Goal: Entertainment & Leisure: Browse casually

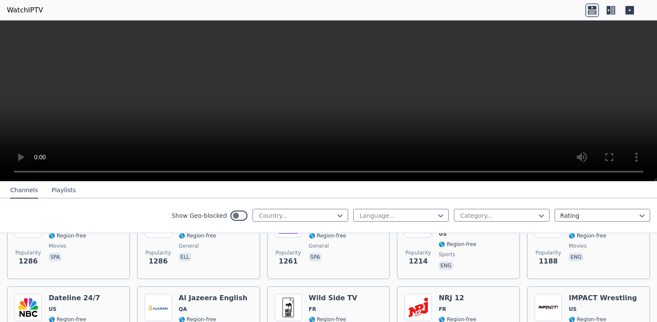
scroll to position [866, 0]
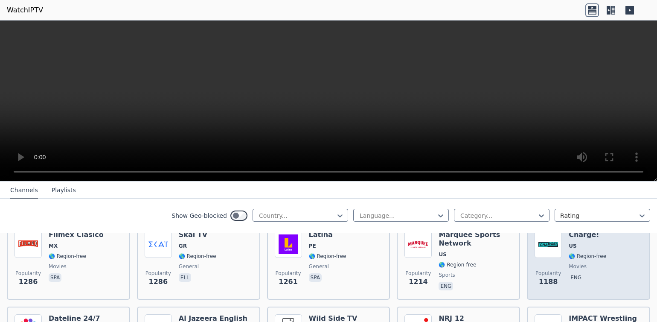
click at [545, 251] on img at bounding box center [547, 243] width 27 height 27
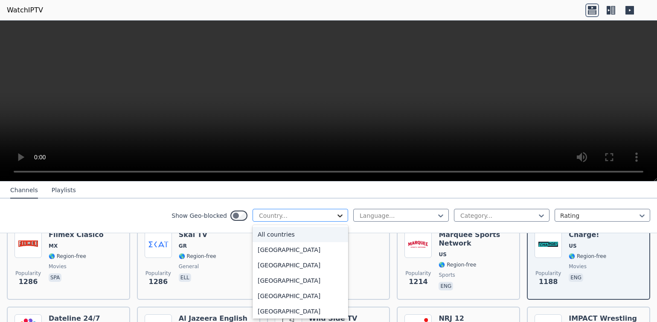
click at [338, 217] on icon at bounding box center [340, 215] width 9 height 9
click at [338, 214] on icon at bounding box center [340, 215] width 9 height 9
click at [338, 216] on icon at bounding box center [340, 215] width 9 height 9
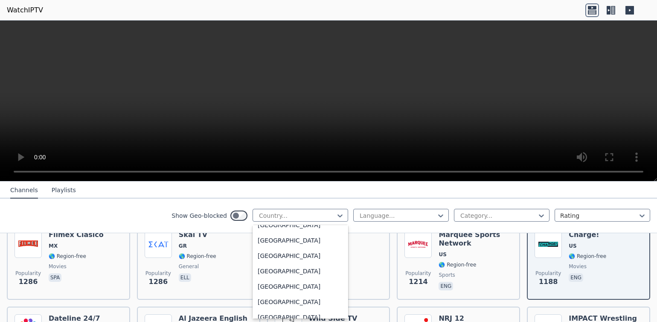
scroll to position [2980, 0]
click at [303, 265] on div "[GEOGRAPHIC_DATA]" at bounding box center [301, 271] width 96 height 15
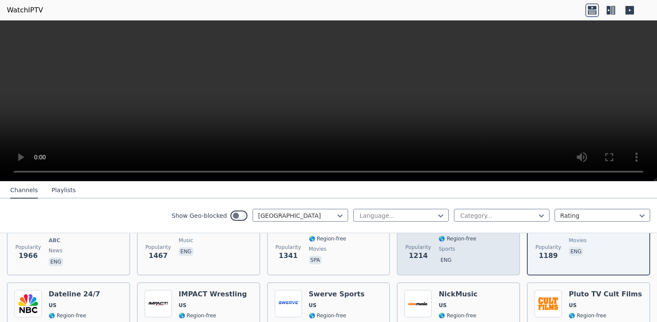
scroll to position [334, 0]
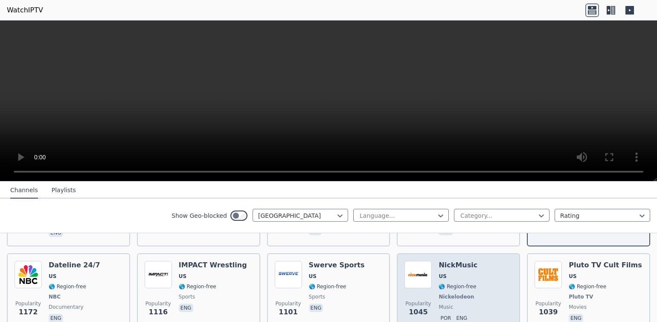
click at [412, 274] on img at bounding box center [417, 274] width 27 height 27
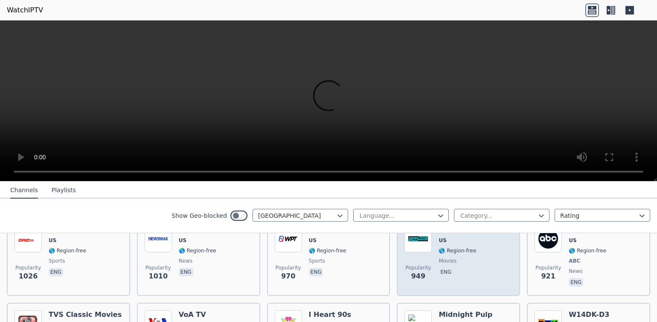
scroll to position [416, 0]
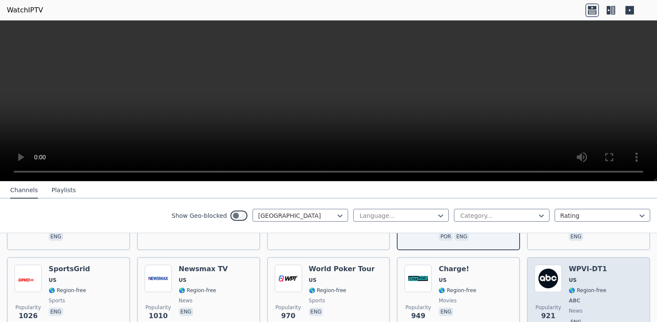
click at [546, 272] on img at bounding box center [547, 277] width 27 height 27
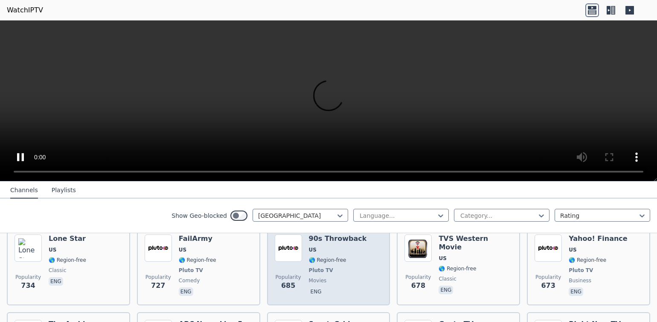
scroll to position [704, 0]
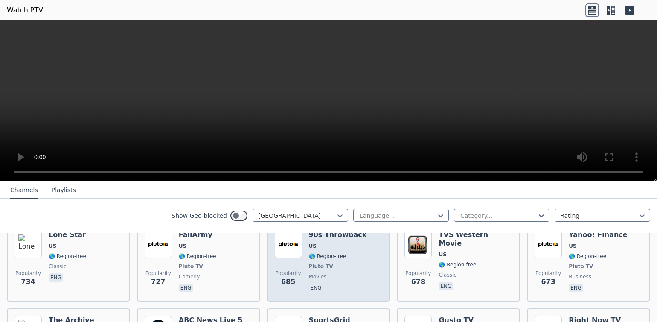
click at [284, 247] on img at bounding box center [288, 243] width 27 height 27
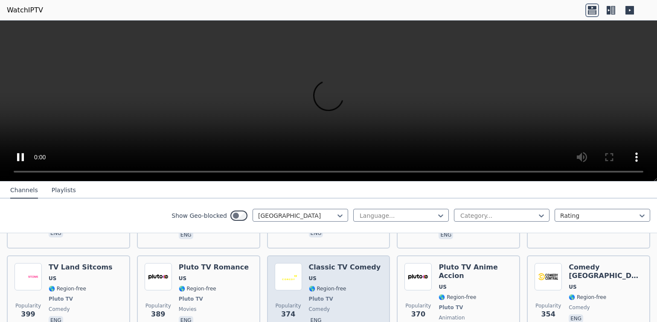
scroll to position [1388, 0]
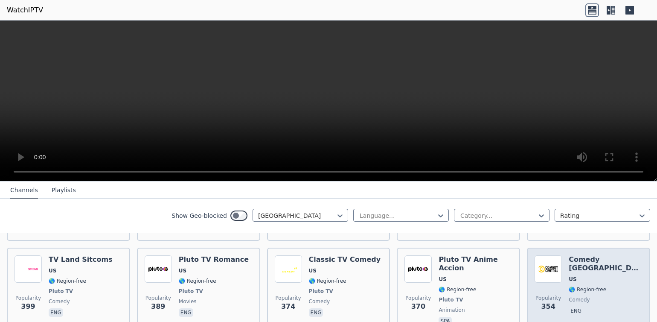
click at [550, 255] on img at bounding box center [547, 268] width 27 height 27
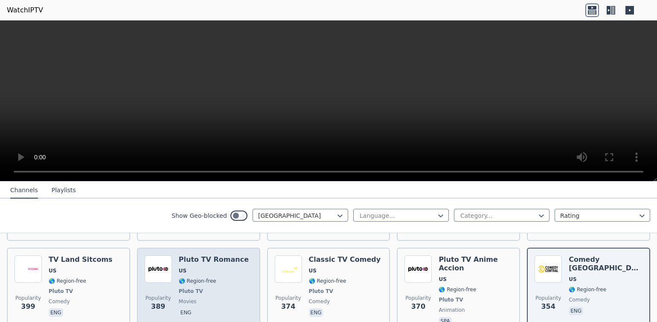
click at [160, 257] on img at bounding box center [158, 268] width 27 height 27
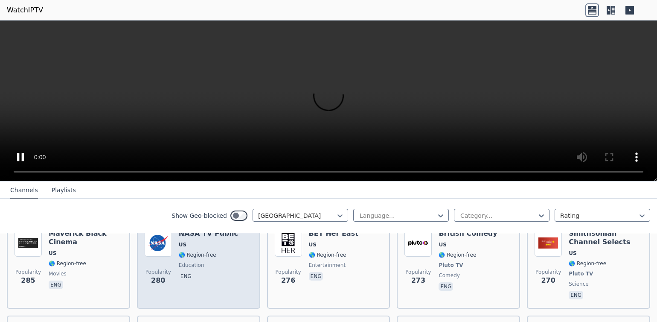
scroll to position [1551, 0]
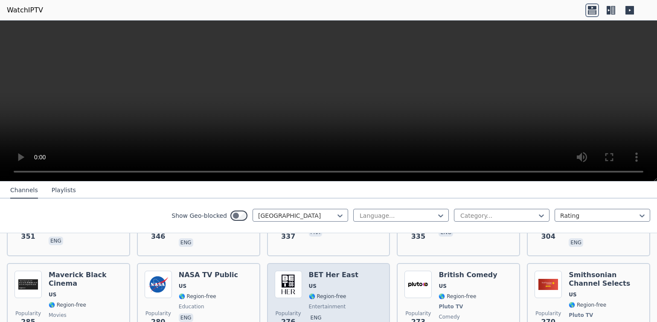
click at [283, 270] on img at bounding box center [288, 283] width 27 height 27
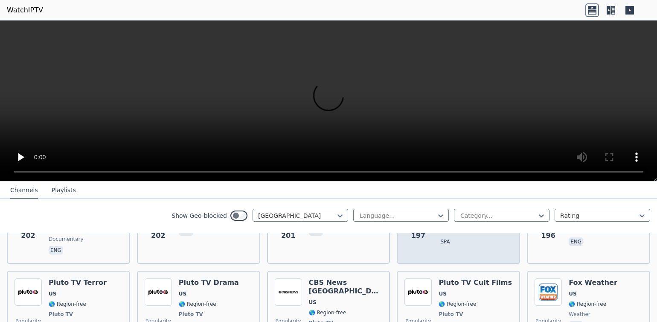
scroll to position [2089, 0]
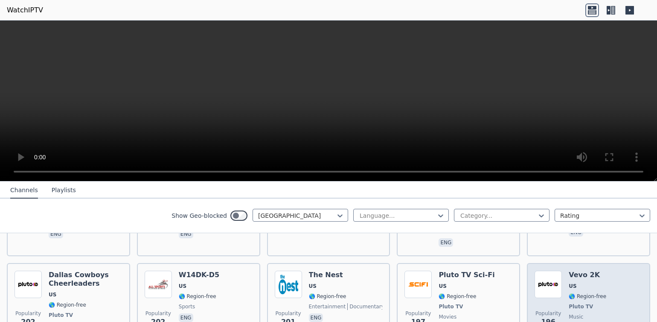
click at [552, 270] on img at bounding box center [547, 283] width 27 height 27
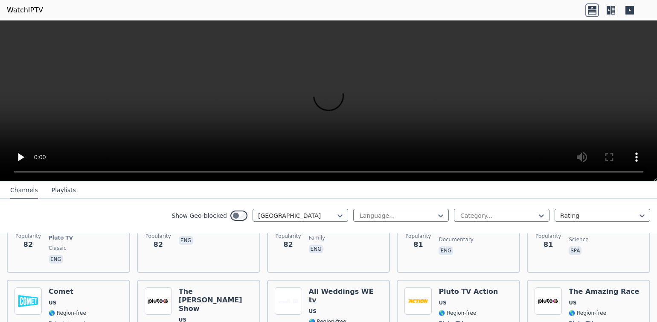
scroll to position [4396, 0]
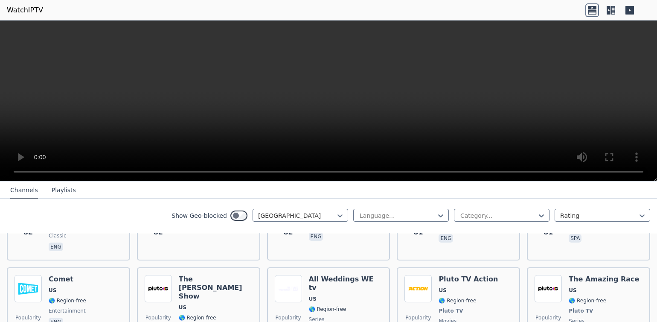
click at [20, 192] on button "Channels" at bounding box center [24, 190] width 28 height 16
click at [58, 192] on button "Playlists" at bounding box center [64, 190] width 24 height 16
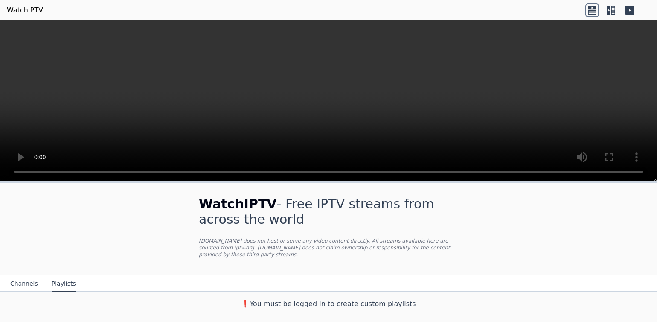
scroll to position [0, 0]
click at [16, 284] on button "Channels" at bounding box center [24, 284] width 28 height 16
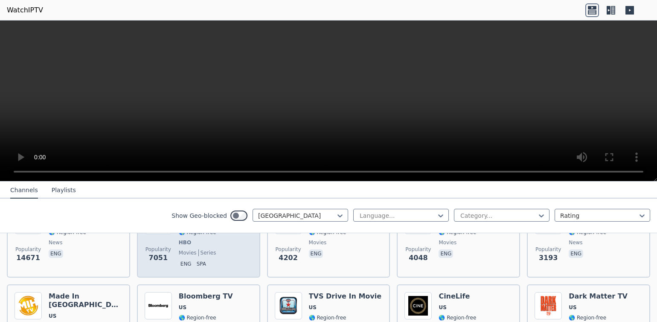
scroll to position [91, 0]
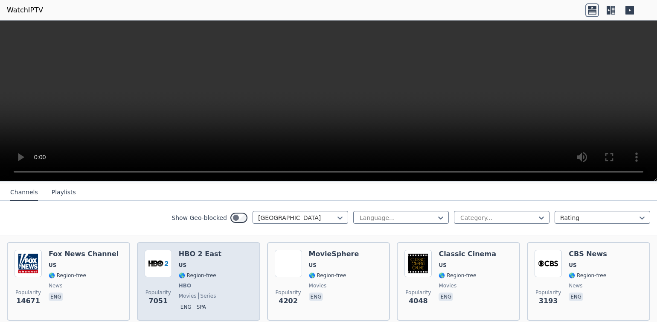
click at [154, 267] on img at bounding box center [158, 263] width 27 height 27
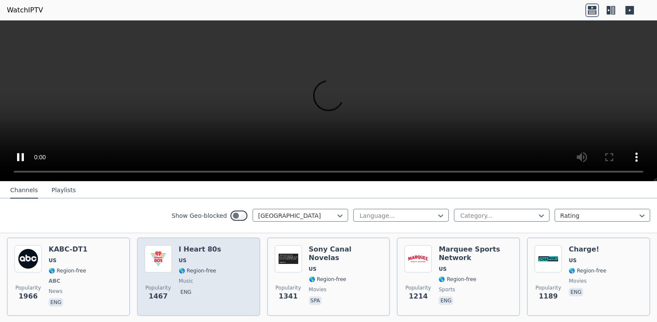
scroll to position [257, 0]
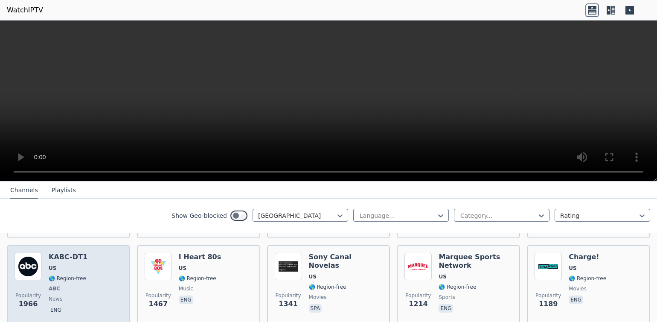
click at [23, 262] on img at bounding box center [28, 266] width 27 height 27
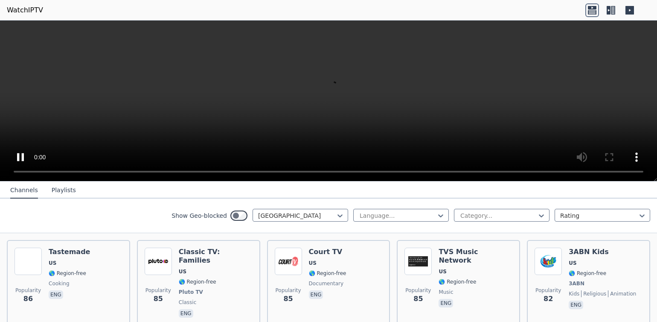
scroll to position [4396, 0]
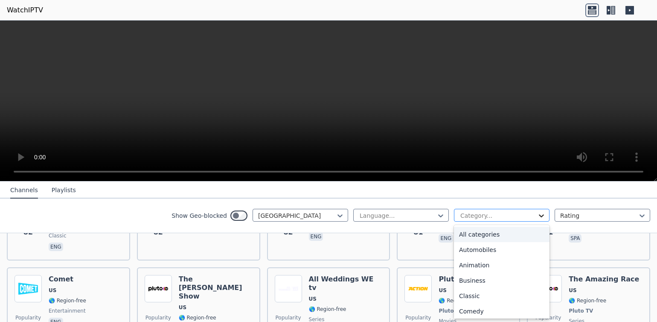
click at [543, 215] on icon at bounding box center [541, 215] width 5 height 3
click at [506, 296] on div "Music" at bounding box center [502, 293] width 96 height 15
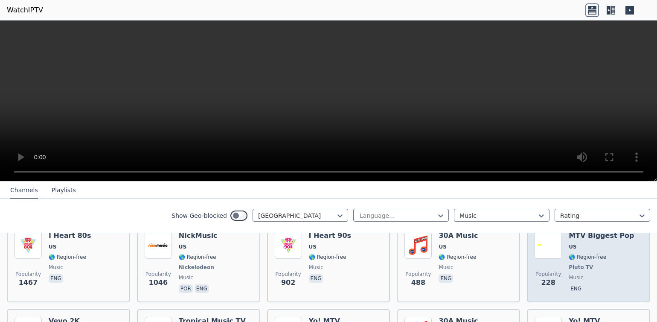
scroll to position [107, 0]
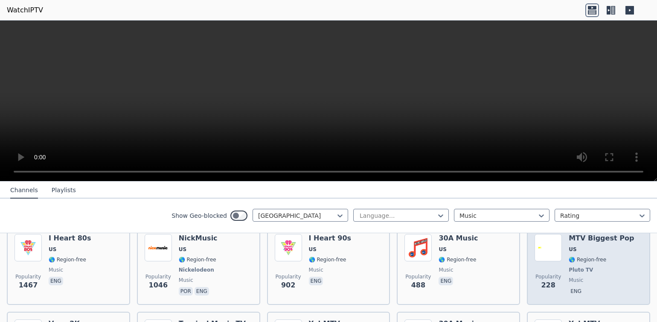
click at [540, 253] on img at bounding box center [547, 247] width 27 height 27
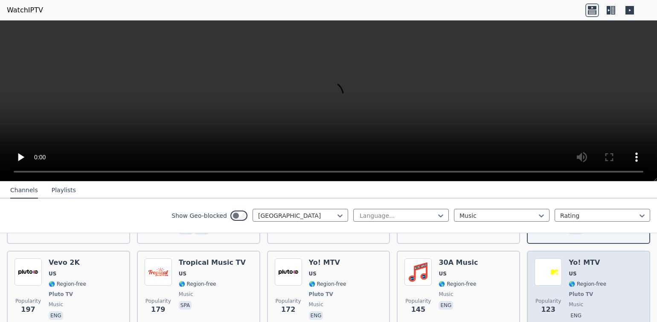
scroll to position [187, 0]
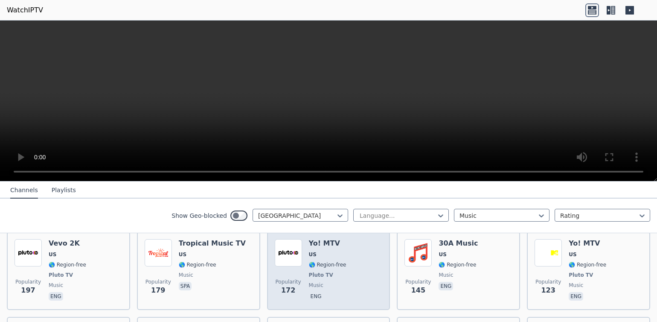
click at [281, 250] on img at bounding box center [288, 252] width 27 height 27
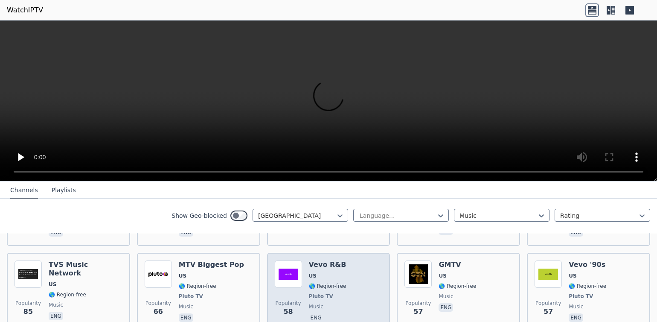
scroll to position [351, 0]
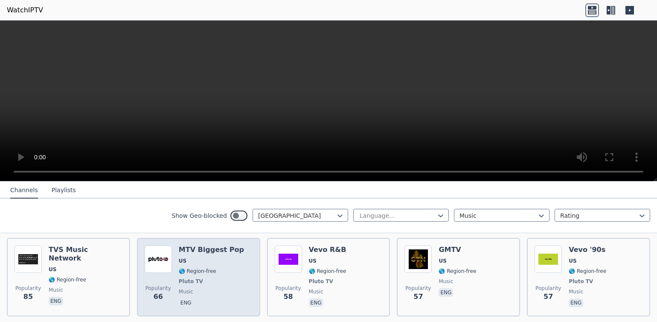
click at [155, 257] on img at bounding box center [158, 258] width 27 height 27
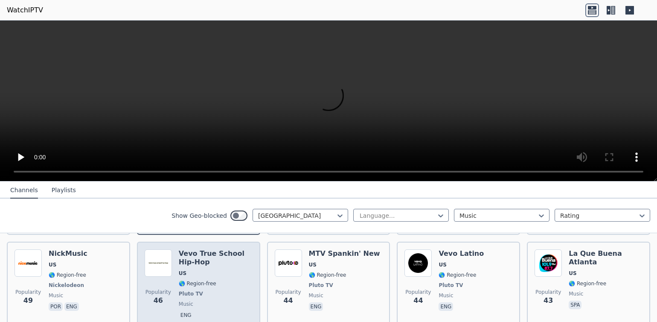
scroll to position [442, 0]
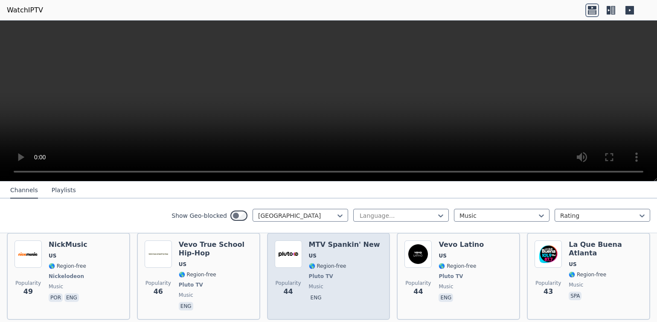
click at [301, 252] on img at bounding box center [288, 253] width 27 height 27
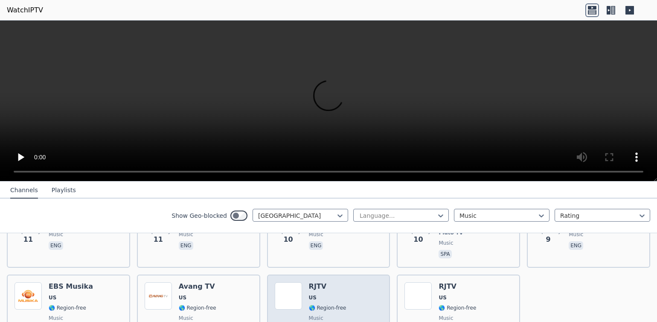
scroll to position [1284, 0]
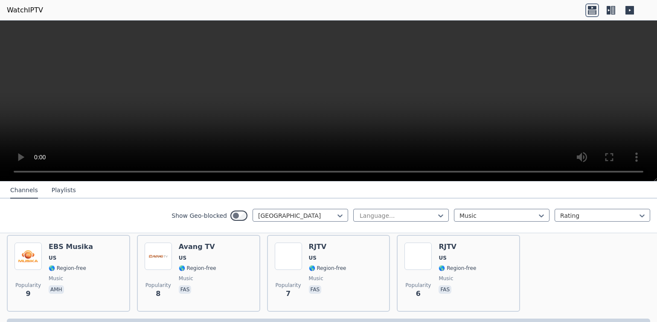
click at [589, 9] on icon at bounding box center [592, 7] width 9 height 3
click at [610, 9] on icon at bounding box center [609, 10] width 4 height 9
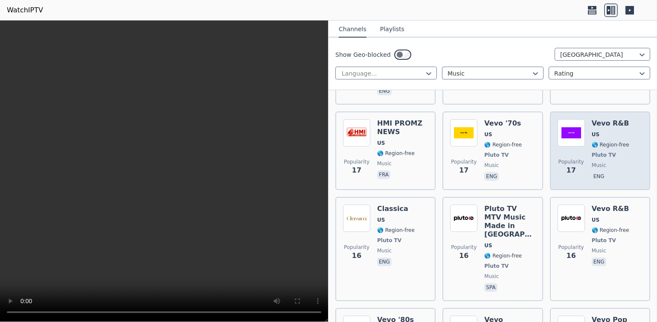
scroll to position [1283, 0]
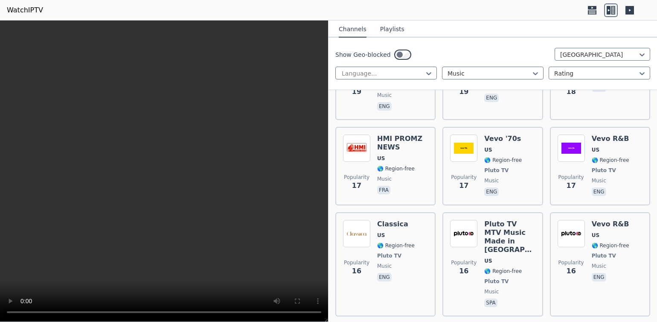
click at [627, 9] on icon at bounding box center [629, 10] width 9 height 9
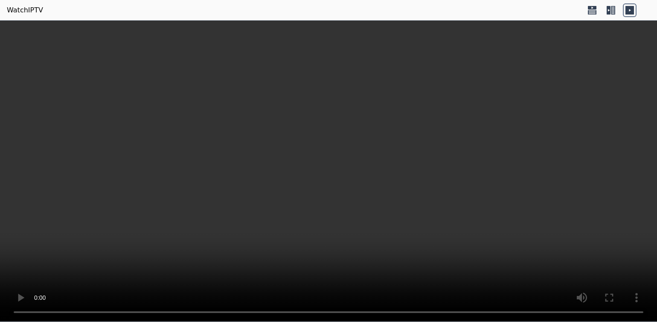
click at [607, 8] on icon at bounding box center [609, 10] width 4 height 9
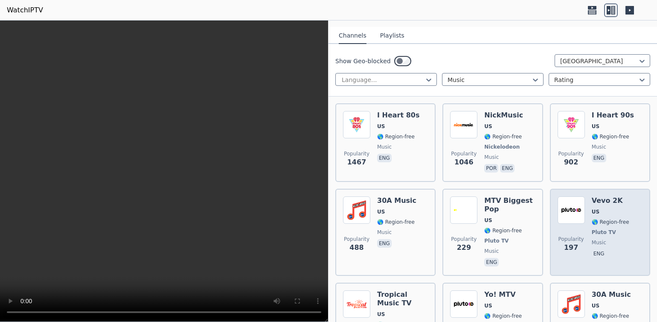
scroll to position [148, 0]
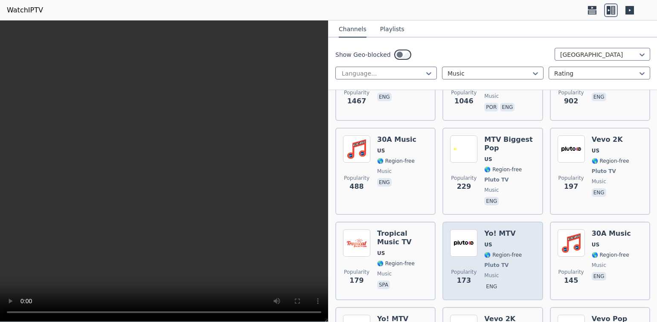
click at [461, 241] on img at bounding box center [463, 242] width 27 height 27
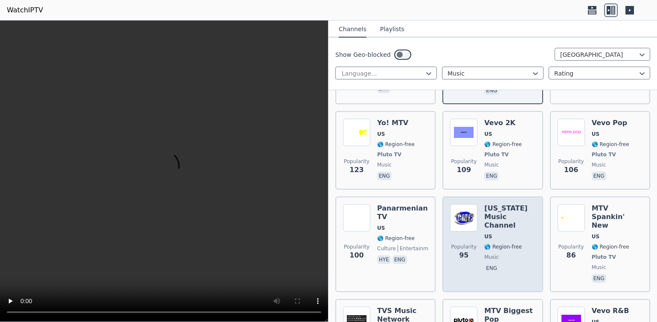
scroll to position [364, 0]
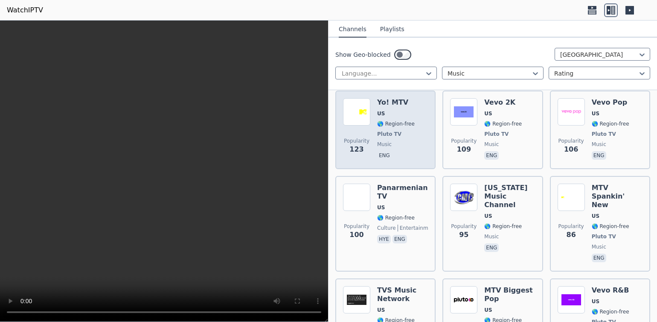
click at [360, 113] on img at bounding box center [356, 111] width 27 height 27
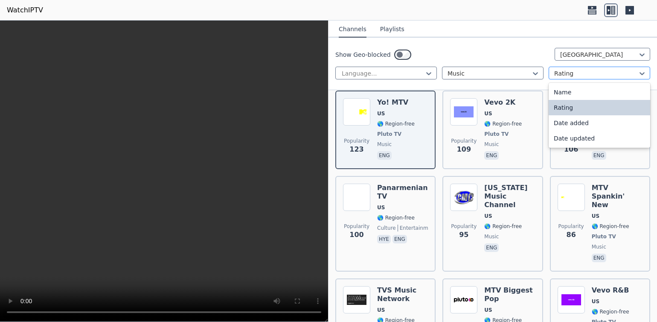
click at [634, 75] on div at bounding box center [596, 73] width 84 height 9
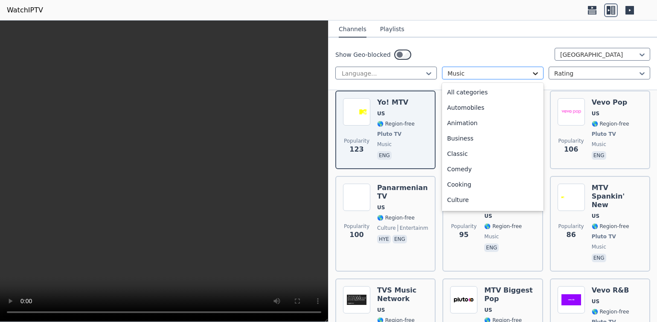
click at [531, 76] on icon at bounding box center [535, 73] width 9 height 9
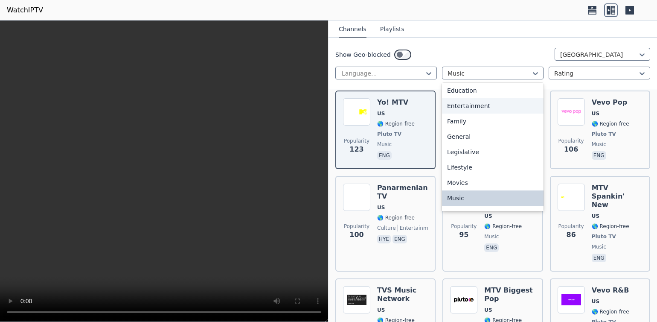
click at [509, 108] on div "Entertainment" at bounding box center [493, 105] width 102 height 15
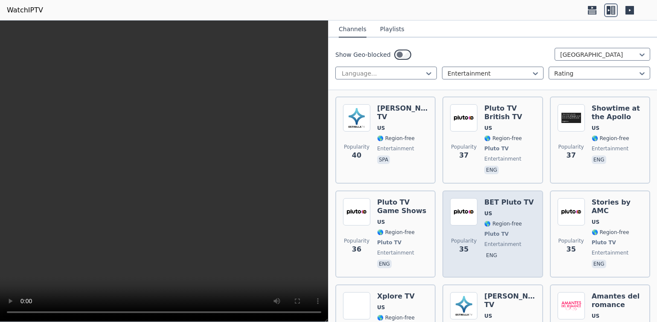
scroll to position [1080, 0]
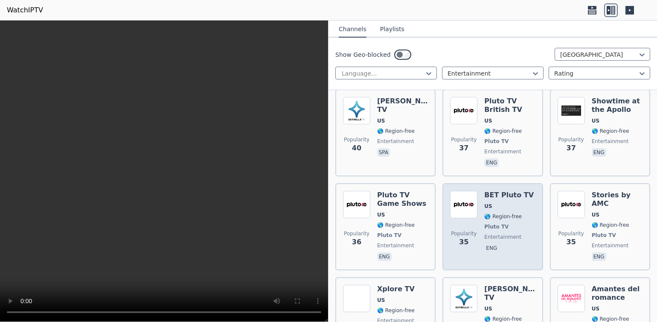
click at [459, 191] on img at bounding box center [463, 204] width 27 height 27
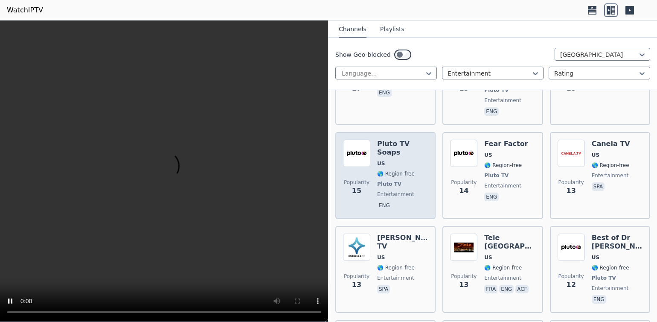
scroll to position [2444, 0]
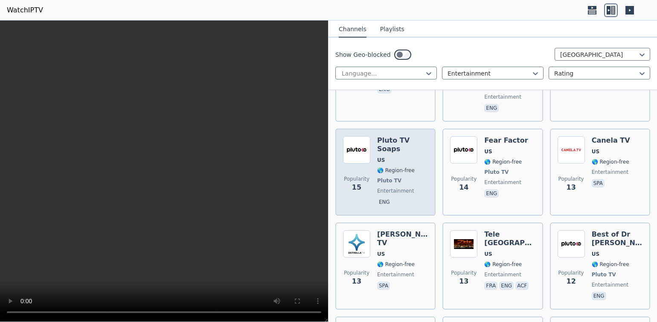
click at [350, 136] on img at bounding box center [356, 149] width 27 height 27
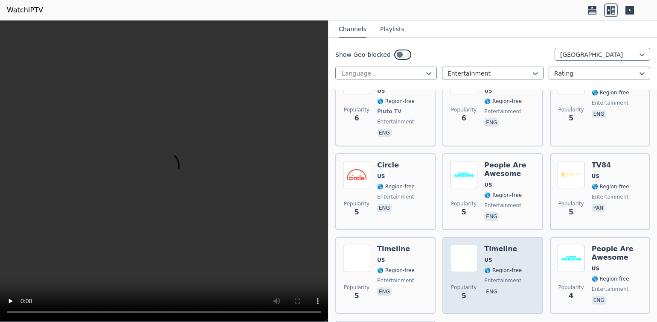
scroll to position [3395, 0]
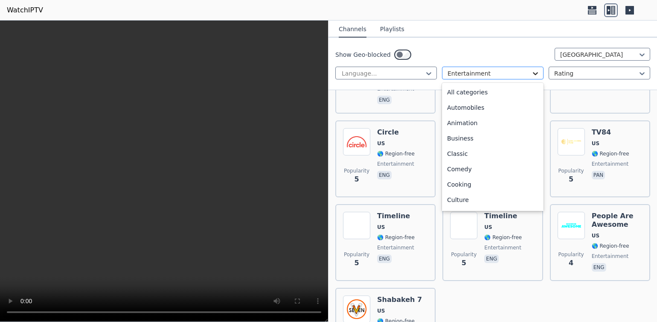
click at [533, 76] on icon at bounding box center [535, 73] width 9 height 9
click at [506, 120] on div "Animation" at bounding box center [493, 122] width 102 height 15
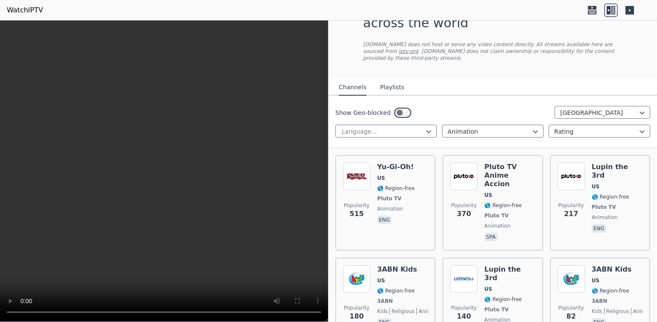
scroll to position [77, 0]
